Goal: Information Seeking & Learning: Find specific page/section

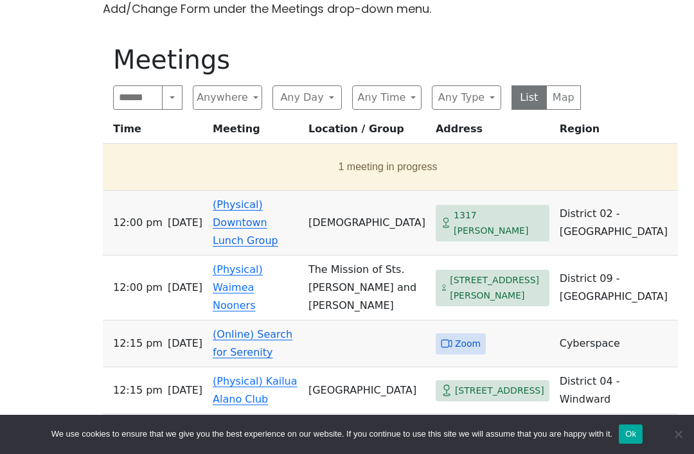
scroll to position [624, 0]
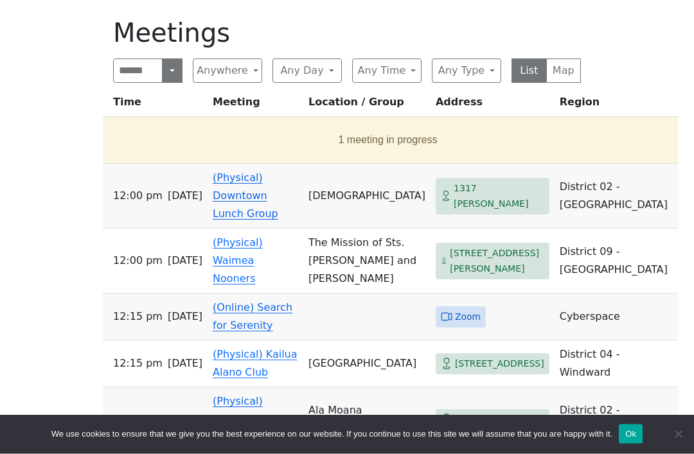
click at [172, 71] on button "Search" at bounding box center [172, 71] width 21 height 24
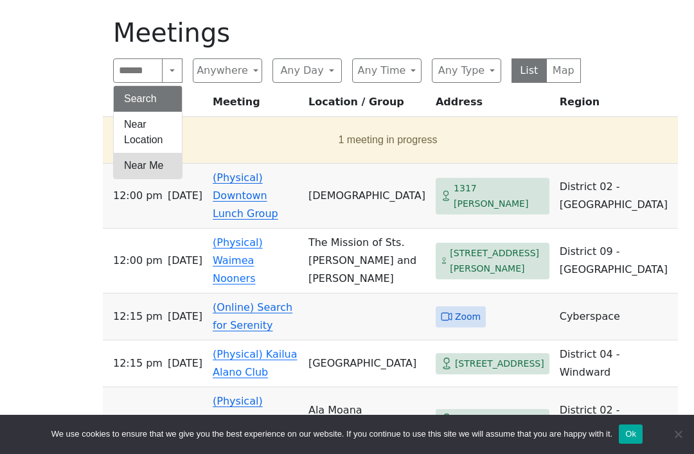
click at [150, 167] on button "Near Me" at bounding box center [148, 166] width 68 height 26
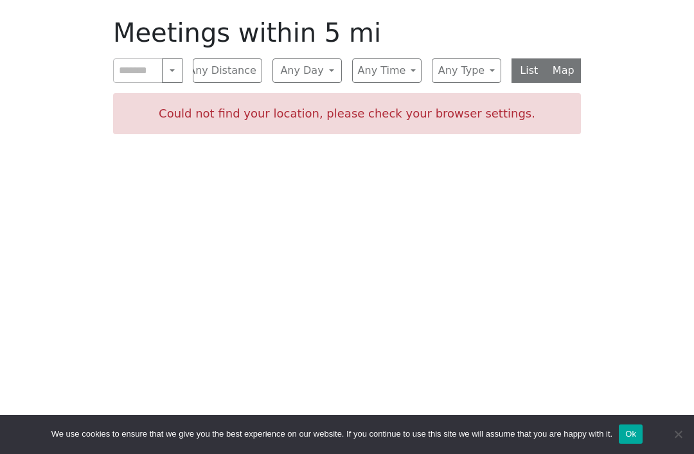
click at [546, 63] on button "Map" at bounding box center [563, 70] width 35 height 24
click at [538, 64] on button "List" at bounding box center [528, 70] width 35 height 24
click at [172, 70] on button "Near Me" at bounding box center [172, 70] width 21 height 24
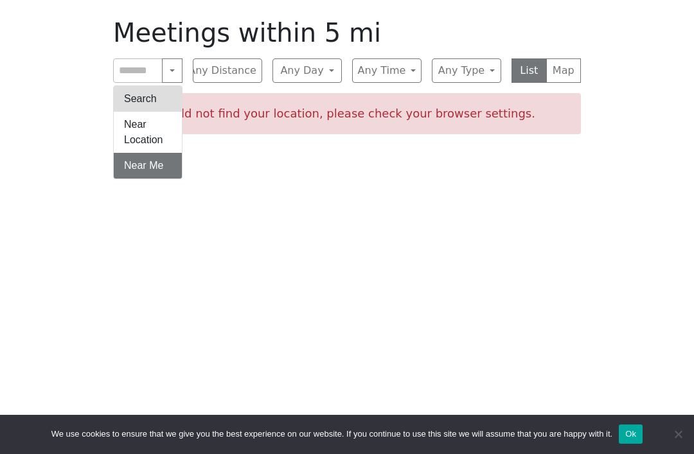
click at [150, 103] on button "Search" at bounding box center [148, 99] width 68 height 26
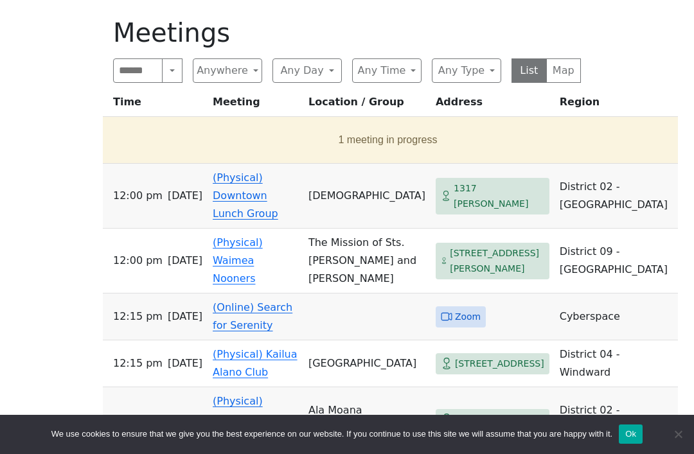
click at [263, 195] on link "(Physical) Downtown Lunch Group" at bounding box center [246, 196] width 66 height 48
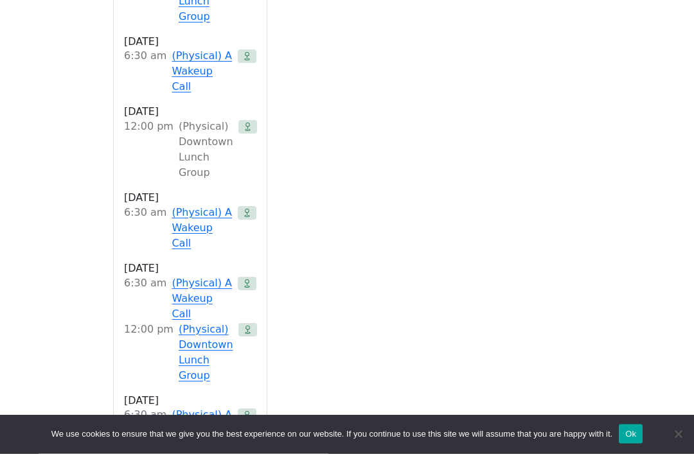
scroll to position [1376, 0]
click at [208, 322] on link "(Physical) Downtown Lunch Group" at bounding box center [206, 353] width 55 height 62
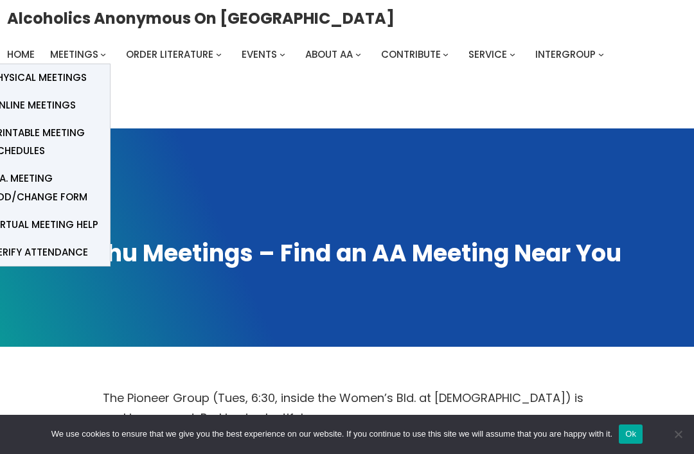
scroll to position [1, 0]
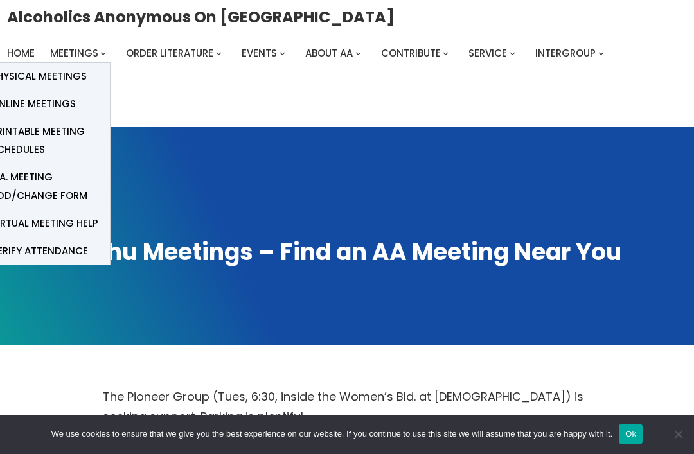
click at [77, 80] on span "Physical Meetings" at bounding box center [39, 76] width 96 height 18
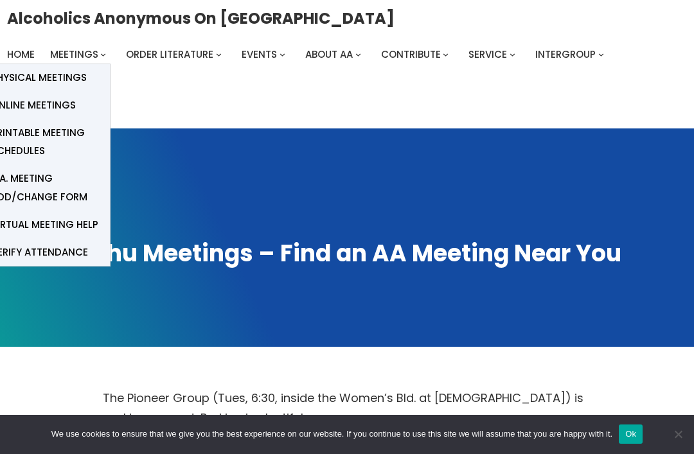
click at [66, 145] on span "Printable Meeting Schedules" at bounding box center [45, 142] width 109 height 36
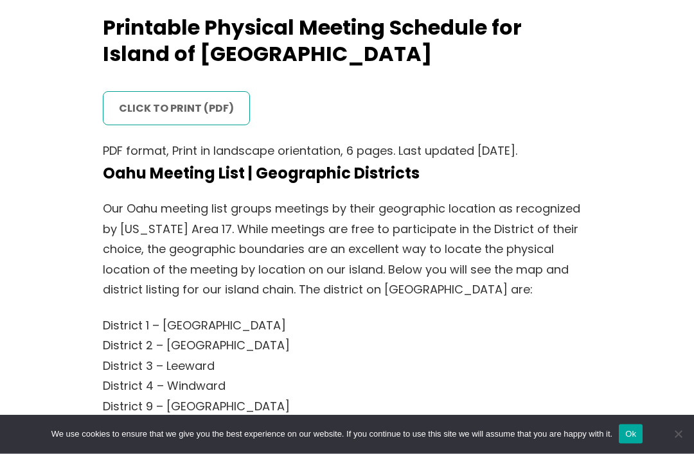
click at [208, 112] on link "click to print (PDF)" at bounding box center [176, 108] width 147 height 33
